Goal: Complete application form

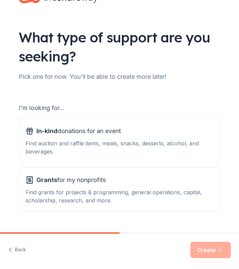
scroll to position [31, 0]
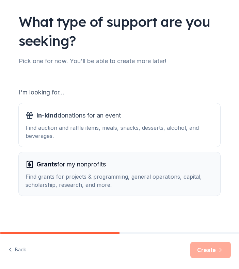
click at [99, 166] on span "Grants for my nonprofits" at bounding box center [70, 164] width 69 height 11
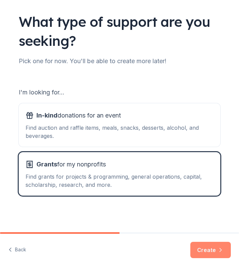
click at [209, 253] on button "Create" at bounding box center [210, 250] width 40 height 16
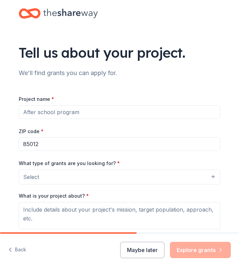
click at [90, 110] on input "Project name *" at bounding box center [119, 112] width 201 height 14
click at [64, 177] on button "Select" at bounding box center [119, 177] width 201 height 15
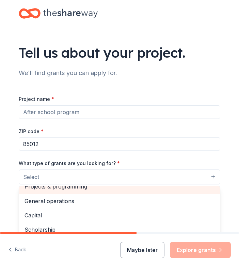
scroll to position [14, 0]
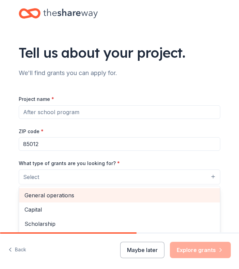
click at [63, 193] on span "General operations" at bounding box center [119, 195] width 190 height 9
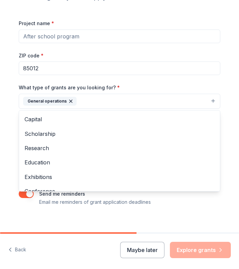
scroll to position [82, 0]
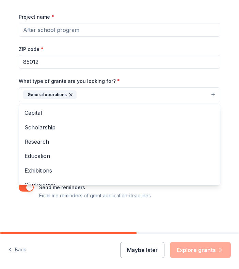
click at [4, 136] on div "Tell us about your project. We'll find grants you can apply for. Project name *…" at bounding box center [119, 75] width 239 height 315
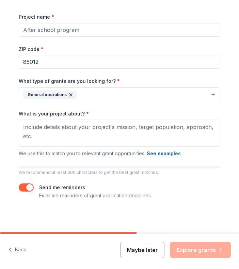
click at [155, 255] on button "Maybe later" at bounding box center [142, 250] width 44 height 16
click at [152, 251] on button "Maybe later" at bounding box center [142, 250] width 44 height 16
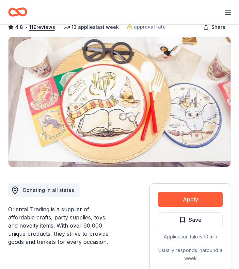
scroll to position [12, 0]
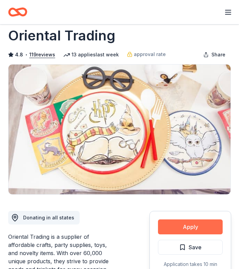
click at [188, 228] on button "Apply" at bounding box center [190, 227] width 65 height 15
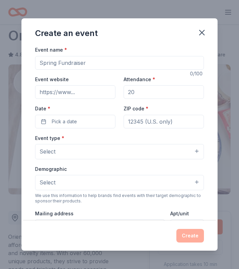
click at [96, 62] on input "Event name *" at bounding box center [119, 63] width 169 height 14
click at [134, 93] on input "Attendance *" at bounding box center [163, 92] width 80 height 14
click at [50, 62] on input "Fall Fundraiser" at bounding box center [119, 63] width 169 height 14
type input "Fall Harvest Fundraiser"
drag, startPoint x: 137, startPoint y: 92, endPoint x: 126, endPoint y: 92, distance: 11.2
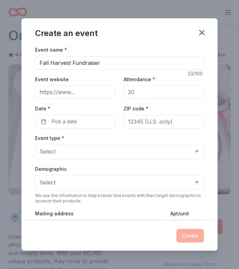
click at [126, 92] on input "Attendance *" at bounding box center [163, 92] width 80 height 14
type input "800"
click at [87, 91] on input "Event website" at bounding box center [75, 92] width 80 height 14
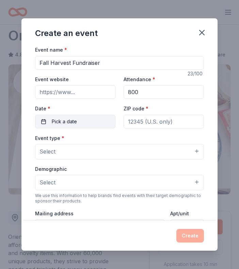
click at [76, 122] on span "Pick a date" at bounding box center [64, 122] width 25 height 8
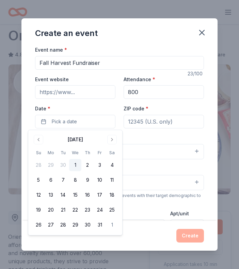
click at [151, 123] on input "ZIP code *" at bounding box center [163, 122] width 80 height 14
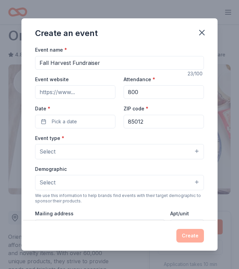
type input "85012"
click at [126, 145] on button "Select" at bounding box center [119, 151] width 169 height 15
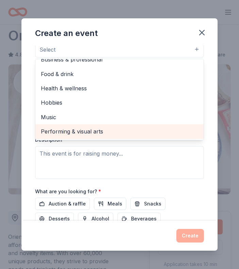
scroll to position [0, 0]
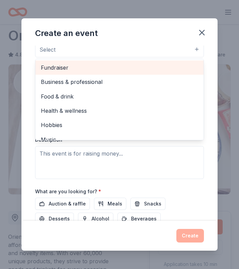
click at [108, 72] on div "Fundraiser" at bounding box center [119, 68] width 168 height 14
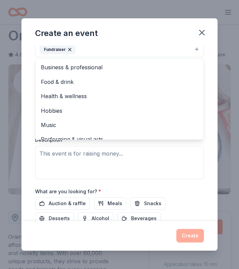
click at [24, 68] on div "Event name * Fall Harvest Fundraiser 23 /100 Event website Attendance * 800 Dat…" at bounding box center [119, 133] width 196 height 175
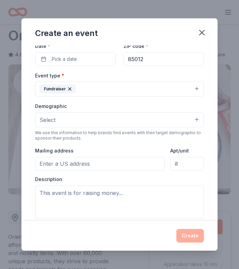
scroll to position [59, 0]
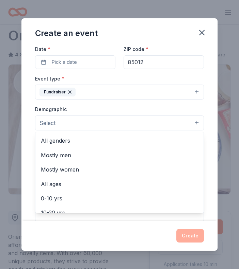
click at [74, 120] on button "Select" at bounding box center [119, 123] width 169 height 15
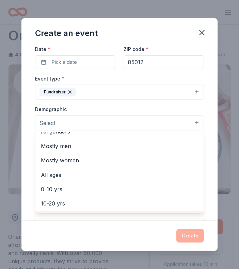
scroll to position [0, 0]
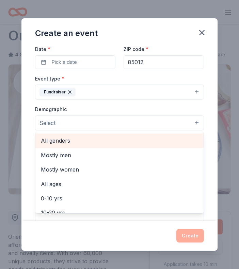
click at [86, 142] on span "All genders" at bounding box center [119, 140] width 157 height 9
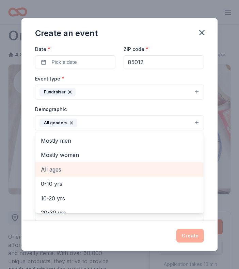
click at [60, 170] on span "All ages" at bounding box center [119, 169] width 157 height 9
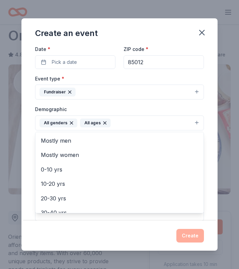
click at [28, 129] on div "Event name * Fall Harvest Fundraiser 23 /100 Event website Attendance * 800 Dat…" at bounding box center [119, 133] width 196 height 175
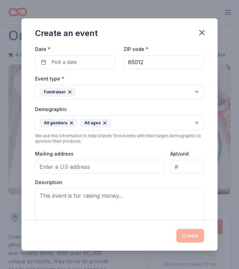
click at [56, 167] on input "Mailing address" at bounding box center [99, 167] width 129 height 14
type input "[STREET_ADDRESS]"
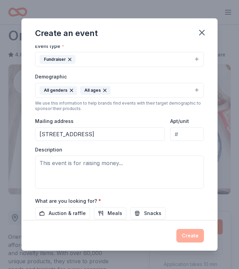
scroll to position [104, 0]
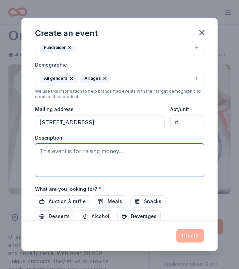
click at [94, 152] on textarea at bounding box center [119, 160] width 169 height 33
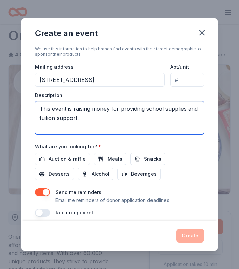
scroll to position [149, 0]
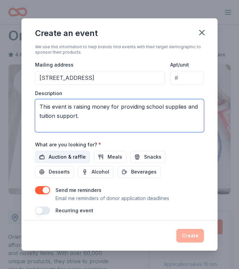
type textarea "This event is raising money for providing school supplies and tuition support."
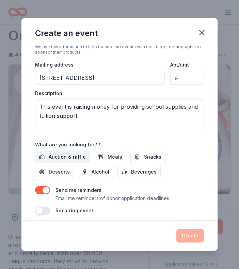
click at [67, 157] on span "Auction & raffle" at bounding box center [67, 157] width 37 height 8
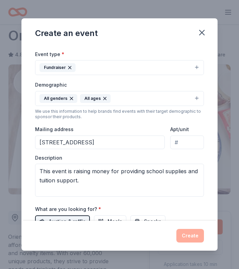
scroll to position [0, 0]
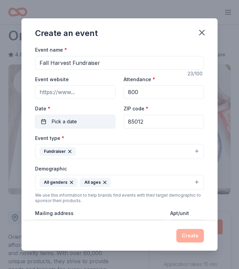
click at [55, 121] on span "Pick a date" at bounding box center [64, 122] width 25 height 8
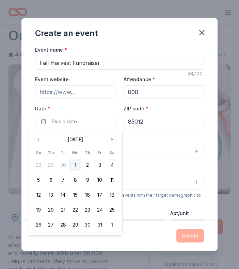
click at [209, 36] on div "Create an event" at bounding box center [119, 31] width 196 height 27
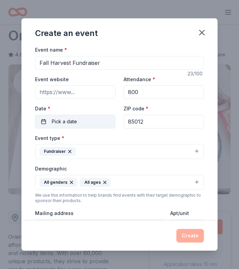
click at [72, 119] on span "Pick a date" at bounding box center [64, 122] width 25 height 8
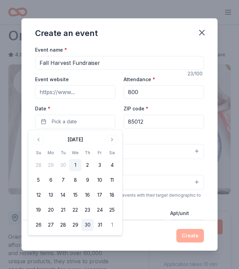
click at [86, 224] on button "30" at bounding box center [87, 225] width 12 height 12
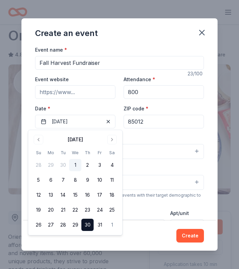
click at [137, 240] on div "Create" at bounding box center [119, 236] width 169 height 14
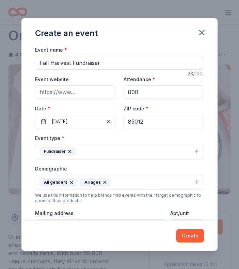
click at [73, 98] on input "Event website" at bounding box center [75, 92] width 80 height 14
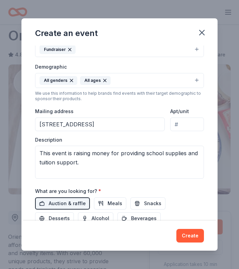
scroll to position [153, 0]
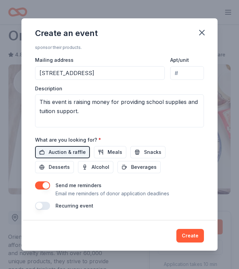
type input "[URL][DOMAIN_NAME]"
click at [42, 186] on button "button" at bounding box center [42, 186] width 15 height 8
click at [191, 236] on button "Create" at bounding box center [190, 236] width 28 height 14
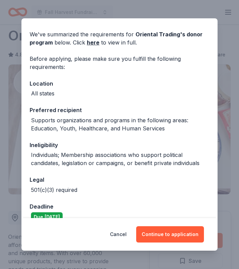
scroll to position [33, 0]
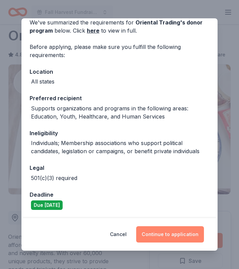
click at [171, 236] on button "Continue to application" at bounding box center [170, 234] width 68 height 16
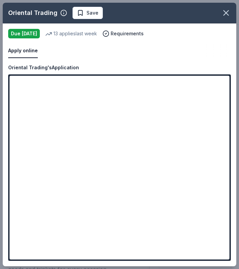
click at [219, 78] on div "Oriental Trading Save Apply online Due [DATE] 13 applies last week Requirements…" at bounding box center [119, 135] width 233 height 264
click at [221, 81] on div "Oriental Trading Save Apply online Due [DATE] 13 applies last week Requirements…" at bounding box center [119, 135] width 233 height 264
click at [138, 237] on div "Oriental Trading Save Apply online Due [DATE] 13 applies last week Requirements…" at bounding box center [119, 135] width 233 height 264
click at [24, 51] on div "Oriental Trading Save Apply online Due [DATE] 13 applies last week Requirements…" at bounding box center [119, 135] width 233 height 264
click at [180, 74] on div "Oriental Trading Save Apply online Due [DATE] 13 applies last week Requirements…" at bounding box center [119, 135] width 233 height 264
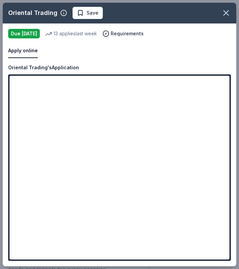
click at [193, 92] on div "Oriental Trading Save Apply online Due [DATE] 13 applies last week Requirements…" at bounding box center [119, 135] width 233 height 264
click at [221, 81] on div "Oriental Trading Save Apply online Due [DATE] 13 applies last week Requirements…" at bounding box center [119, 135] width 233 height 264
click at [133, 42] on div "Oriental Trading Save Apply online Due [DATE] 13 applies last week Requirements…" at bounding box center [119, 135] width 233 height 264
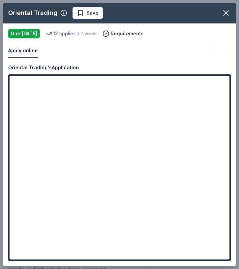
click at [21, 32] on div "Oriental Trading Save Apply online Due [DATE] 13 applies last week Requirements…" at bounding box center [119, 135] width 233 height 264
click at [226, 11] on icon "button" at bounding box center [226, 13] width 10 height 10
